Goal: Transaction & Acquisition: Purchase product/service

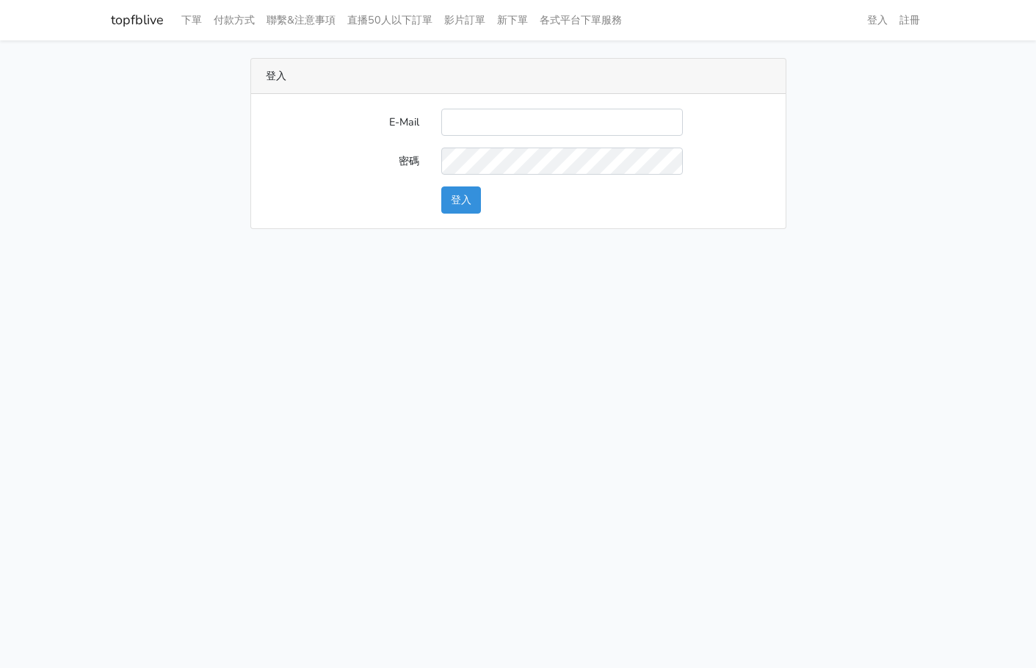
click at [532, 123] on input "E-Mail" at bounding box center [562, 122] width 242 height 27
click at [350, 115] on label "E-Mail" at bounding box center [343, 122] width 176 height 27
click at [441, 115] on input "E-Mail" at bounding box center [562, 122] width 242 height 27
click at [520, 121] on input "E-Mail" at bounding box center [562, 122] width 242 height 27
type input "L123572232@gmail.com"
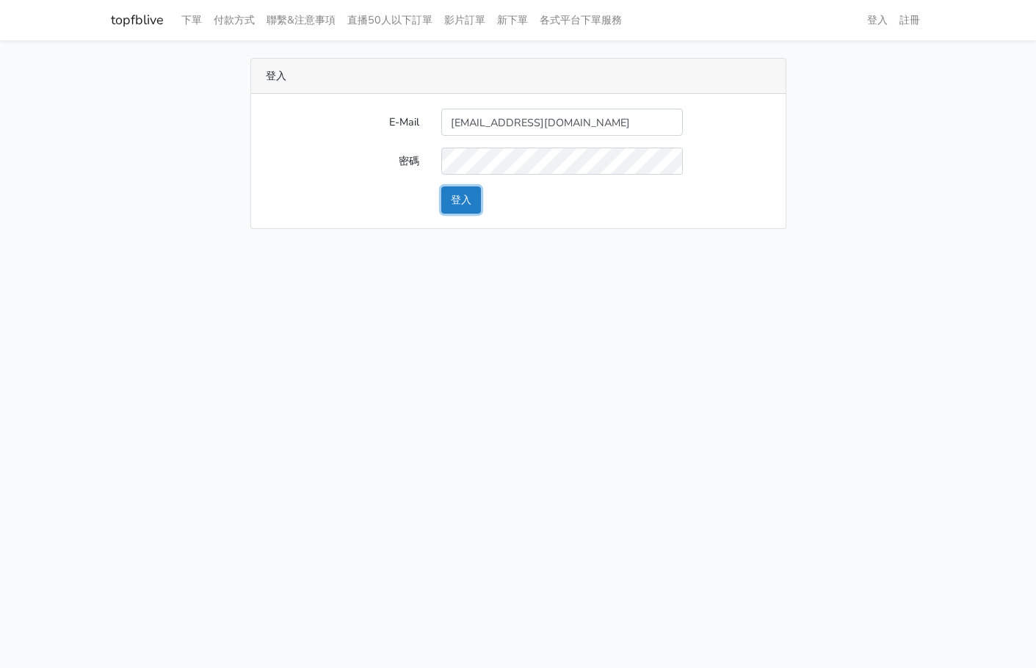
click at [464, 202] on button "登入" at bounding box center [461, 200] width 40 height 27
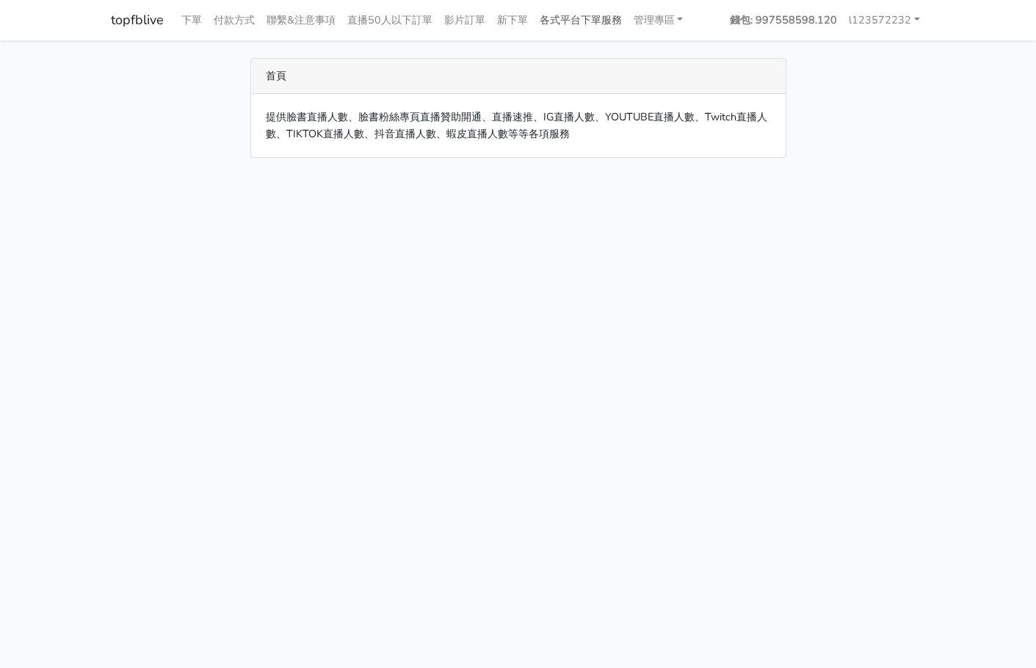
click at [590, 21] on link "各式平台下單服務" at bounding box center [581, 20] width 94 height 29
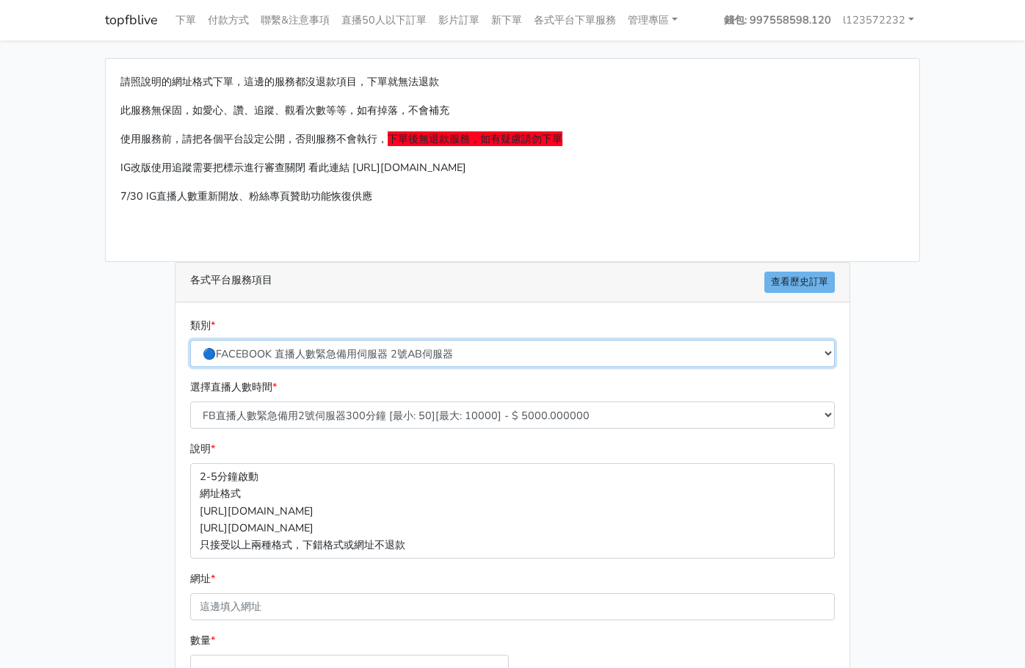
click at [523, 353] on select "🔵FACEBOOK 直播人數緊急備用伺服器 2號AB伺服器 🔵FACEBOOK 網軍專用貼文留言 安全保密 🔵9/30 FACEBOOK 直播人數緩慢進場緩慢…" at bounding box center [512, 353] width 645 height 27
select select "🔵FACEBOOK 直播人數 AB伺服器"
click at [190, 340] on select "🔵FACEBOOK 直播人數緊急備用伺服器 2號AB伺服器 🔵FACEBOOK 網軍專用貼文留言 安全保密 🔵9/30 FACEBOOK 直播人數緩慢進場緩慢…" at bounding box center [512, 353] width 645 height 27
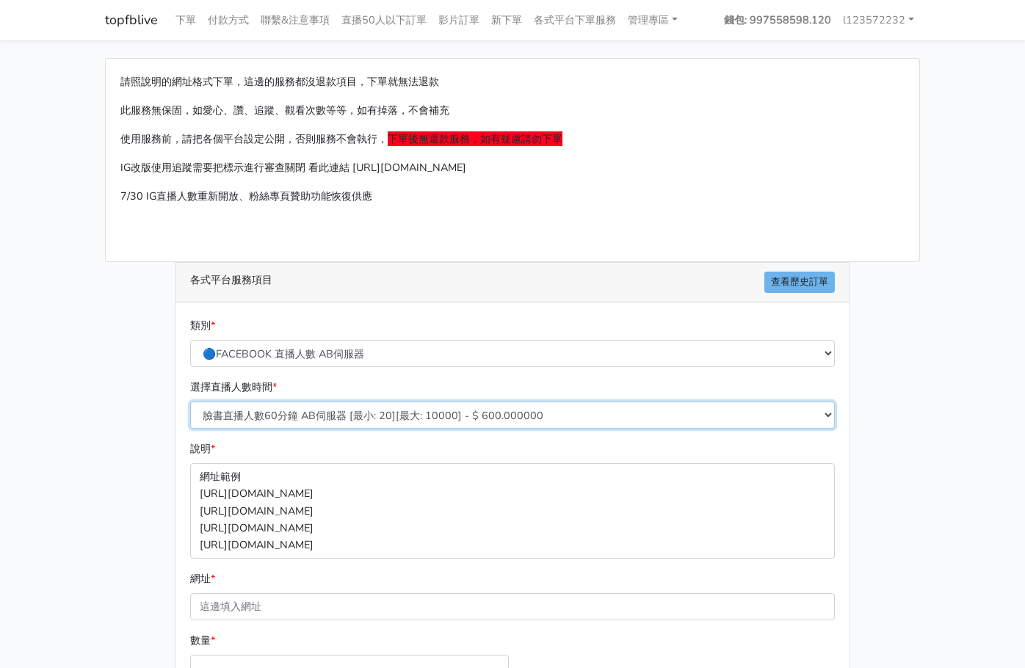
click at [437, 415] on select "臉書直播人數60分鐘 AB伺服器 [最小: 20][最大: 10000] - $ 600.000000 臉書直播人數90分鐘 AB伺服器 [最小: 20][最…" at bounding box center [512, 415] width 645 height 27
click at [190, 402] on select "臉書直播人數60分鐘 AB伺服器 [最小: 20][最大: 10000] - $ 600.000000 臉書直播人數90分鐘 AB伺服器 [最小: 20][最…" at bounding box center [512, 415] width 645 height 27
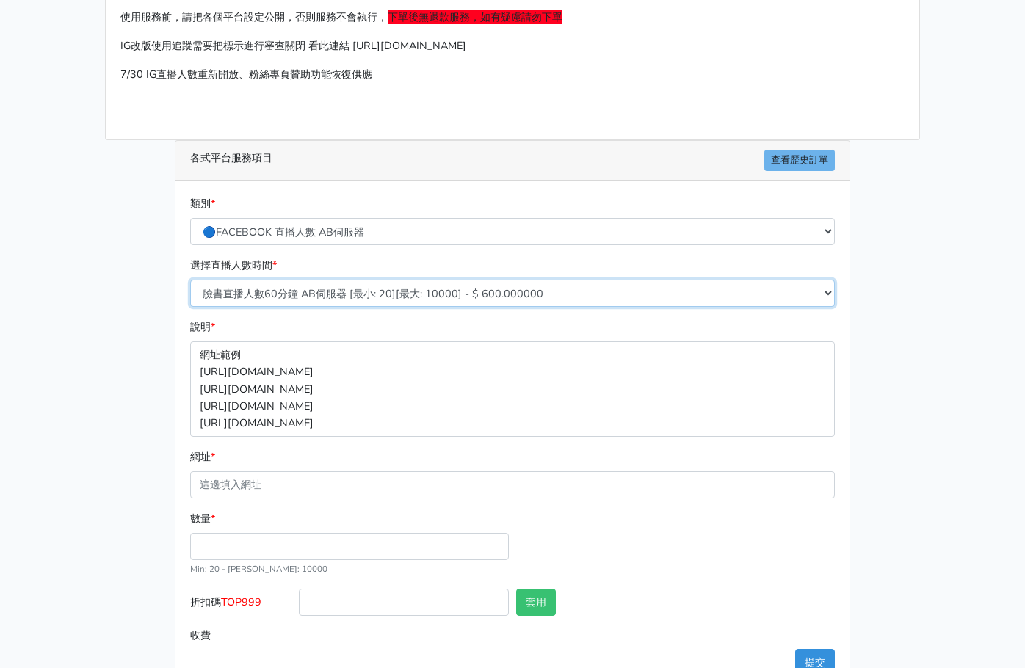
scroll to position [163, 0]
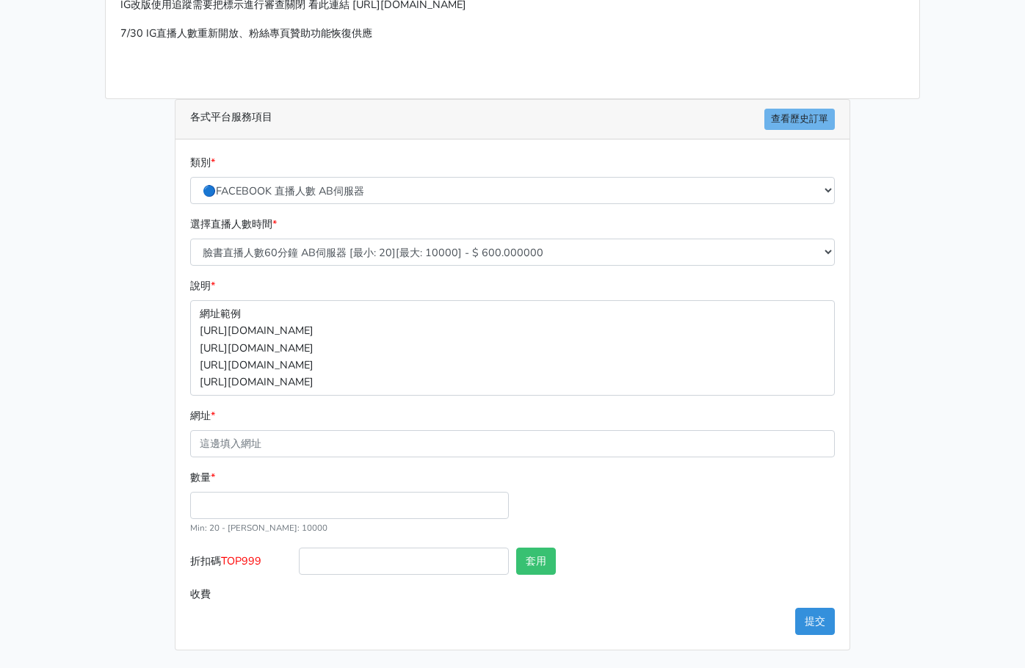
click at [364, 424] on div "網址 *" at bounding box center [512, 433] width 645 height 50
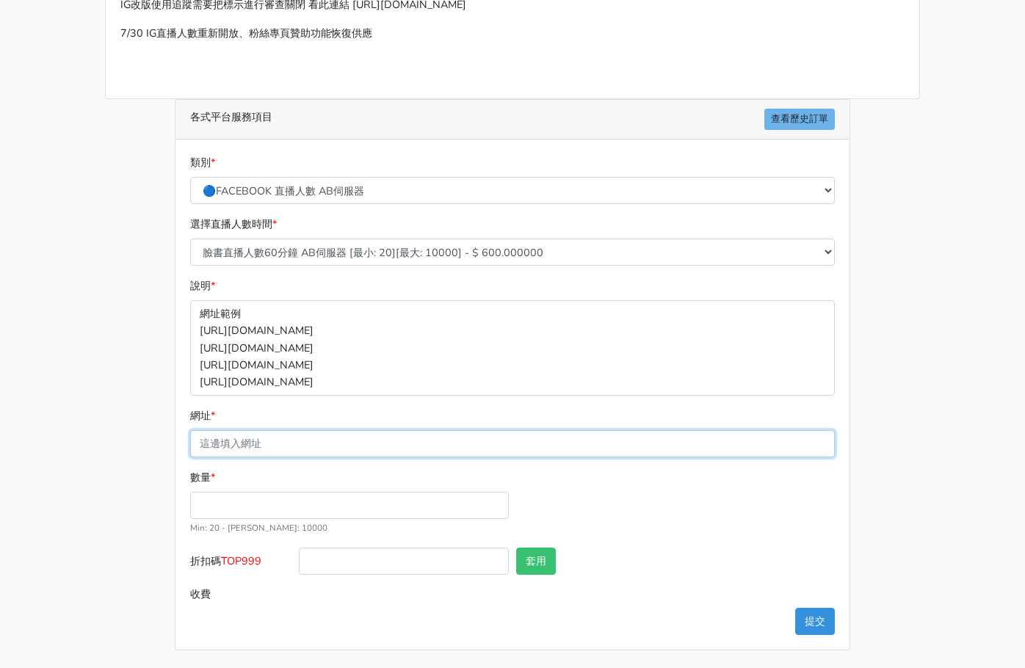
click at [360, 430] on input "網址 *" at bounding box center [512, 443] width 645 height 27
paste input "https://www.facebook.com/100063739689223/videos/1200040081843945"
type input "https://www.facebook.com/100063739689223/videos/1200040081843945"
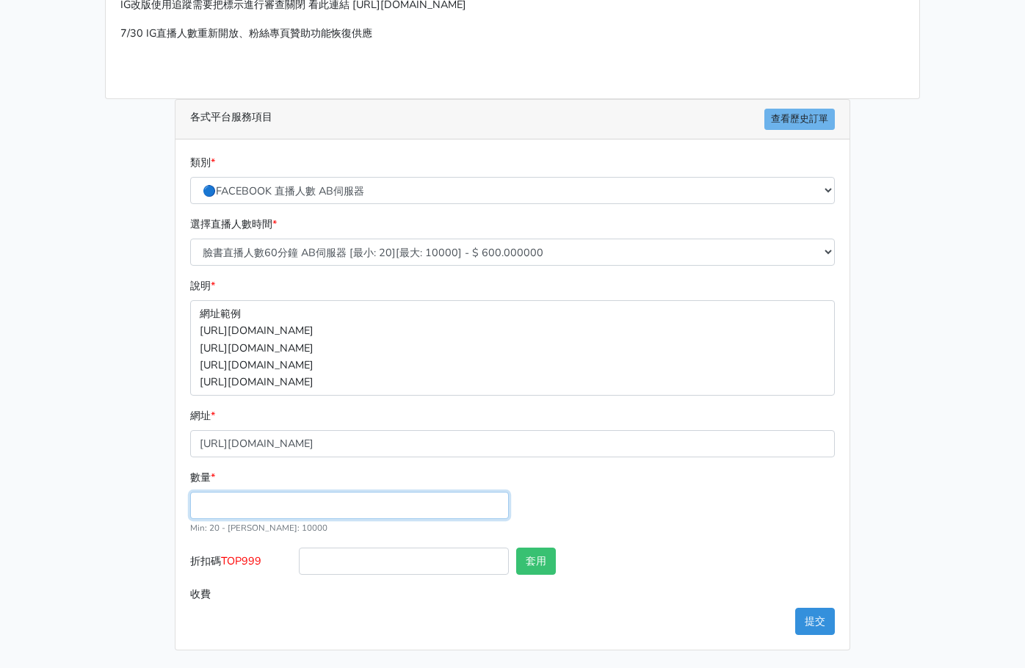
click at [445, 513] on input "數量 *" at bounding box center [349, 505] width 319 height 27
type input "35"
type input "21.000"
click at [635, 515] on div "數量 * 35 Min: 20 - Max: 10000" at bounding box center [513, 508] width 652 height 79
click at [789, 604] on input "21.000" at bounding box center [567, 594] width 536 height 27
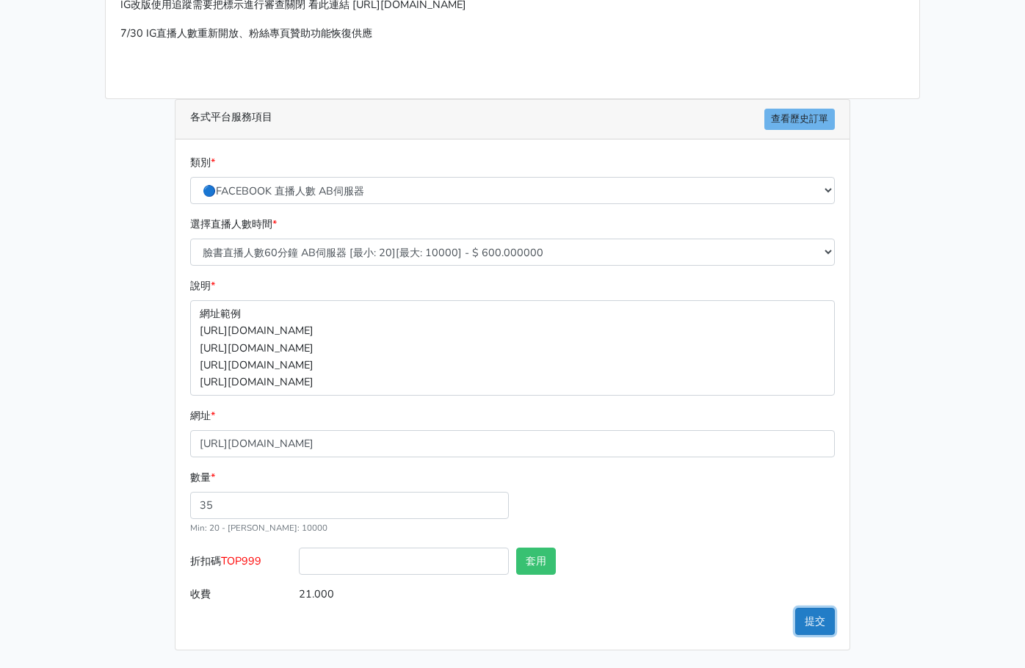
click at [811, 615] on button "提交" at bounding box center [815, 621] width 40 height 27
